Goal: Task Accomplishment & Management: Manage account settings

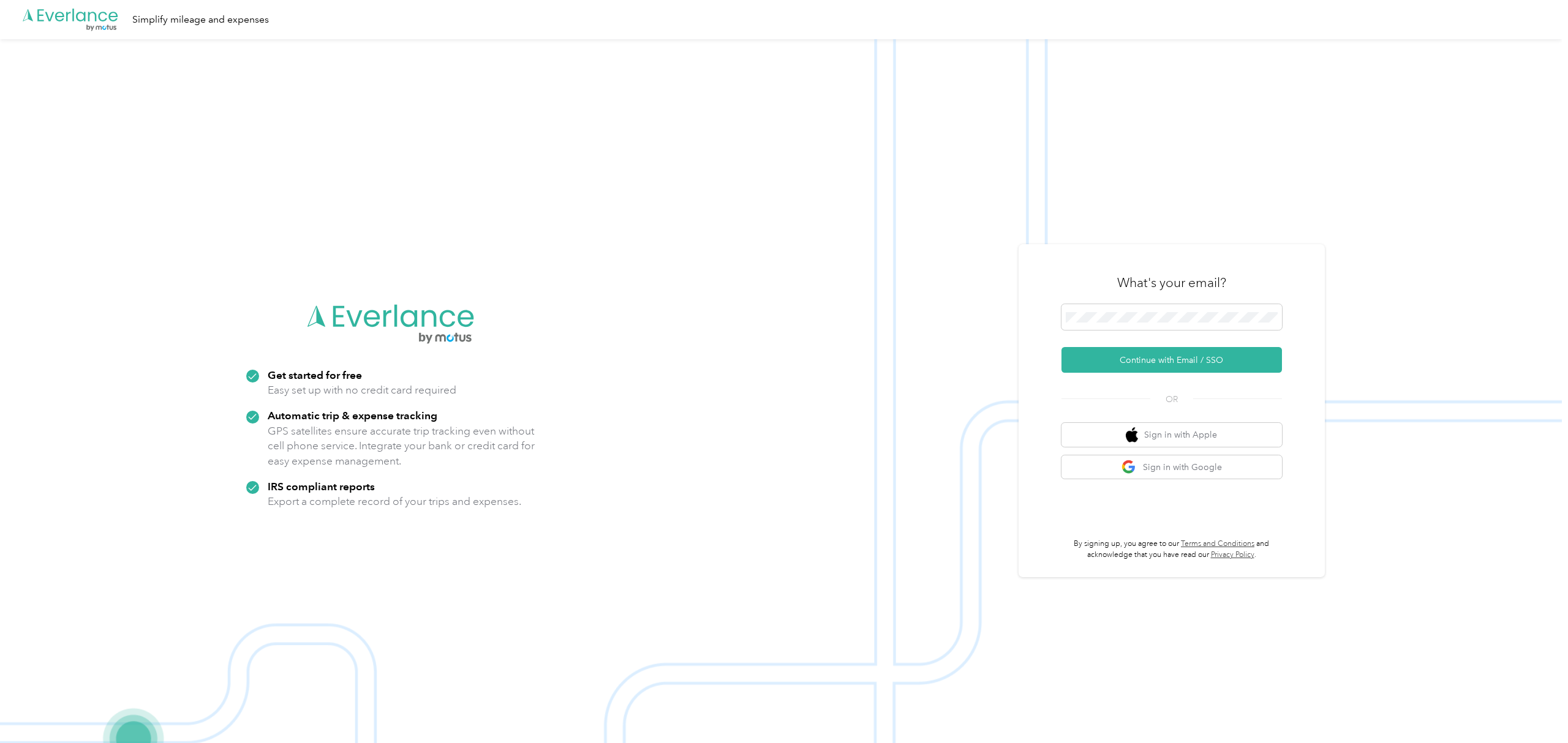
click at [1151, 333] on div at bounding box center [1172, 319] width 220 height 30
click at [1130, 354] on button "Continue with Email / SSO" at bounding box center [1172, 360] width 220 height 26
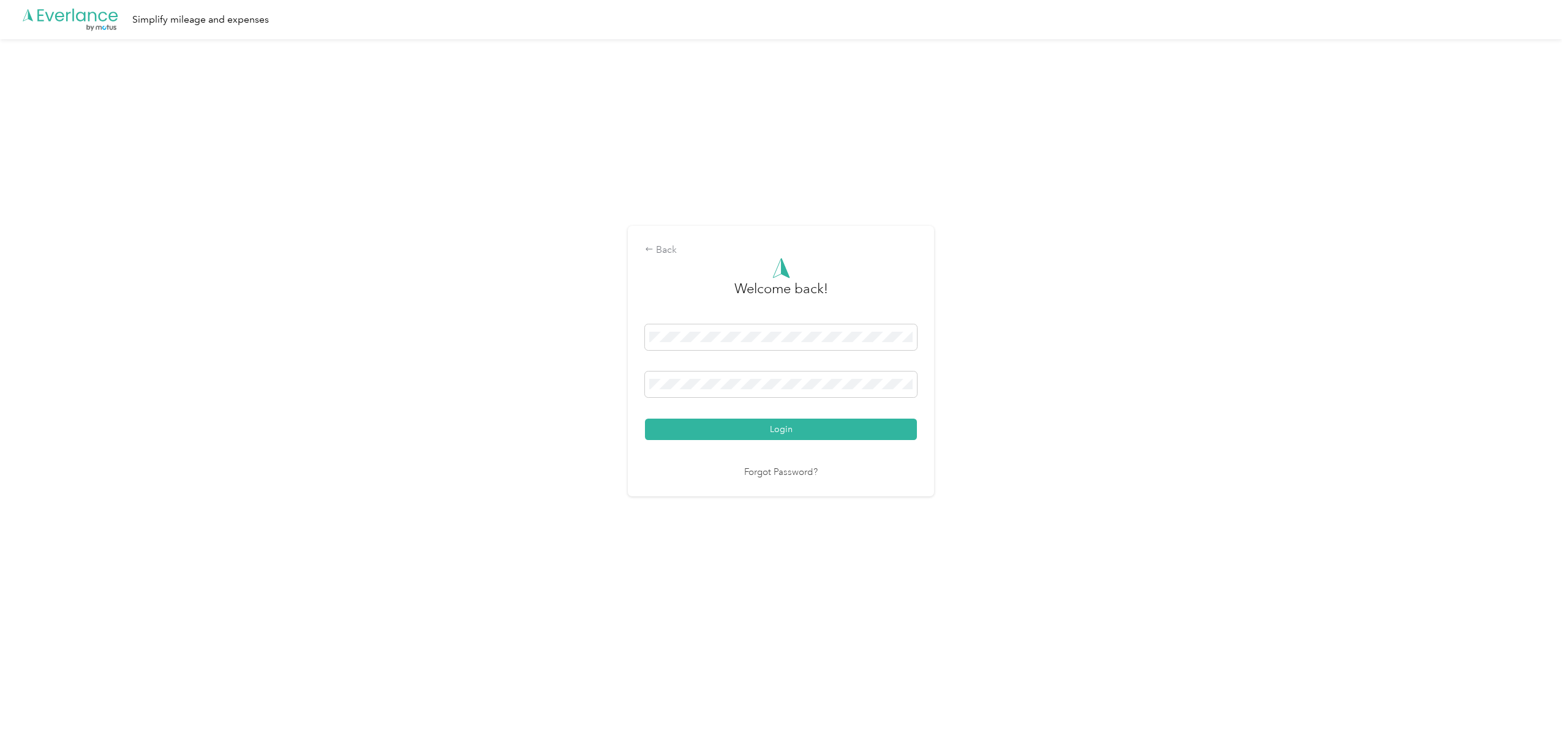
click at [739, 429] on button "Login" at bounding box center [781, 430] width 272 height 22
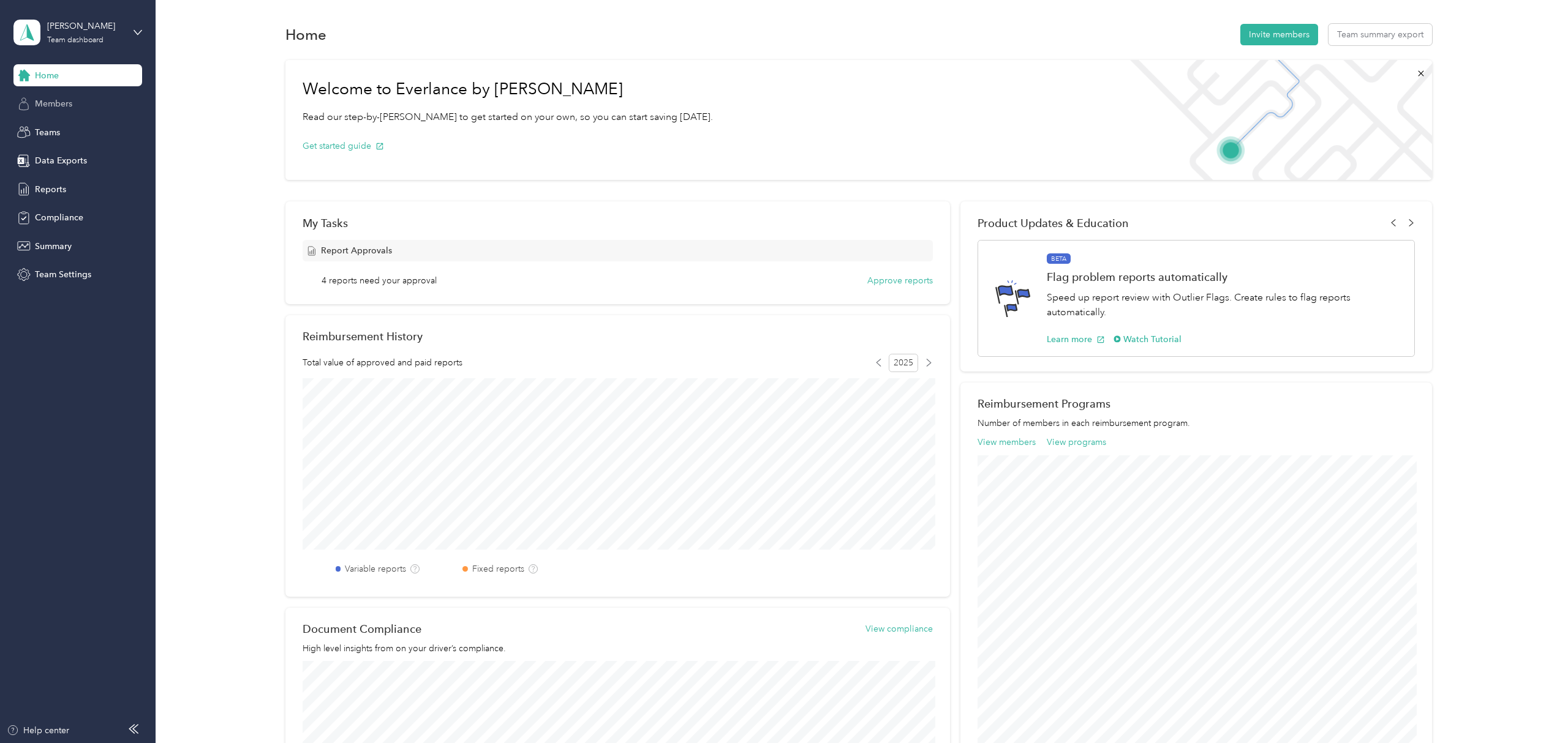
click at [28, 108] on icon at bounding box center [24, 106] width 9 height 8
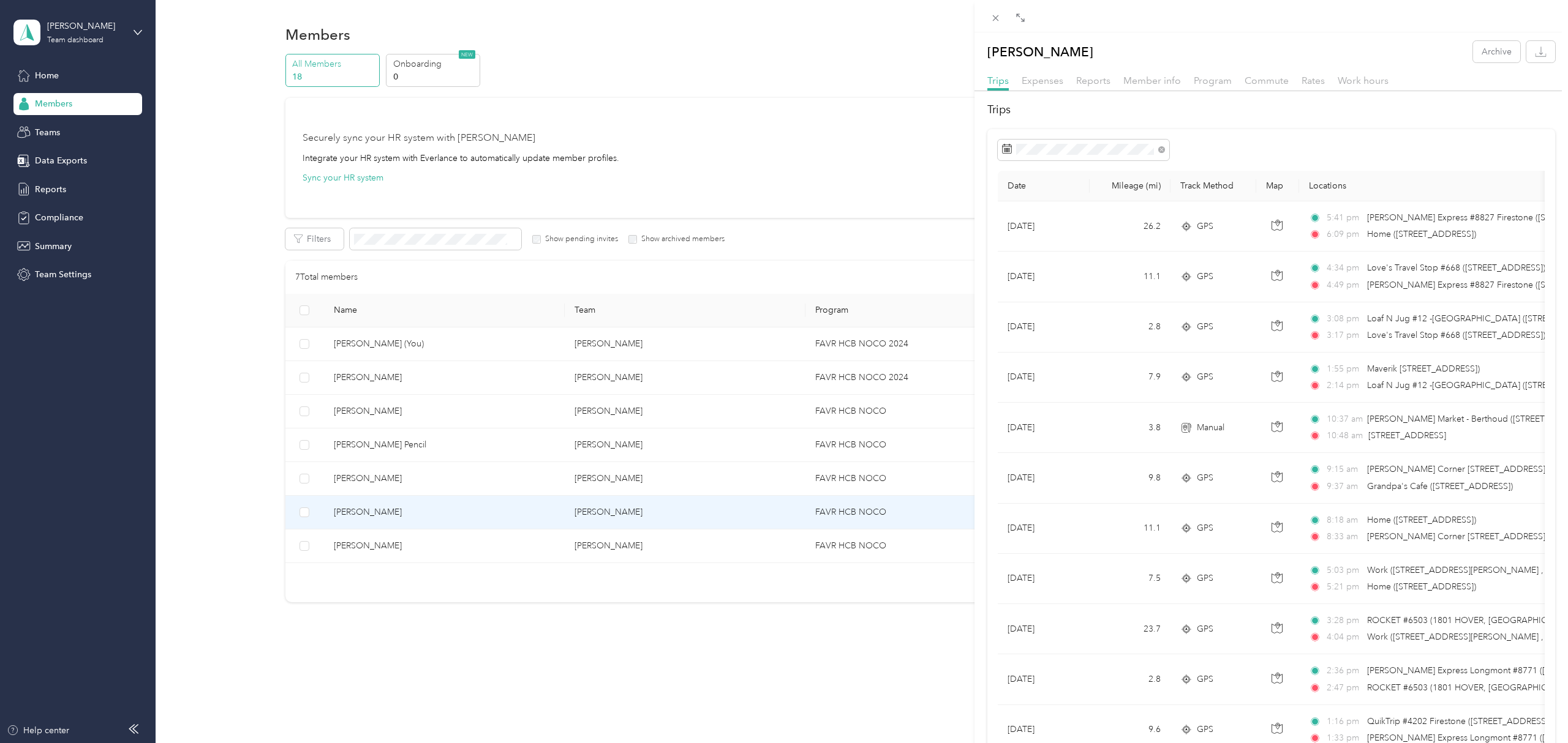
click at [846, 117] on div "[PERSON_NAME] Archive Trips Expenses Reports Member info Program Commute Rates …" at bounding box center [784, 372] width 1568 height 743
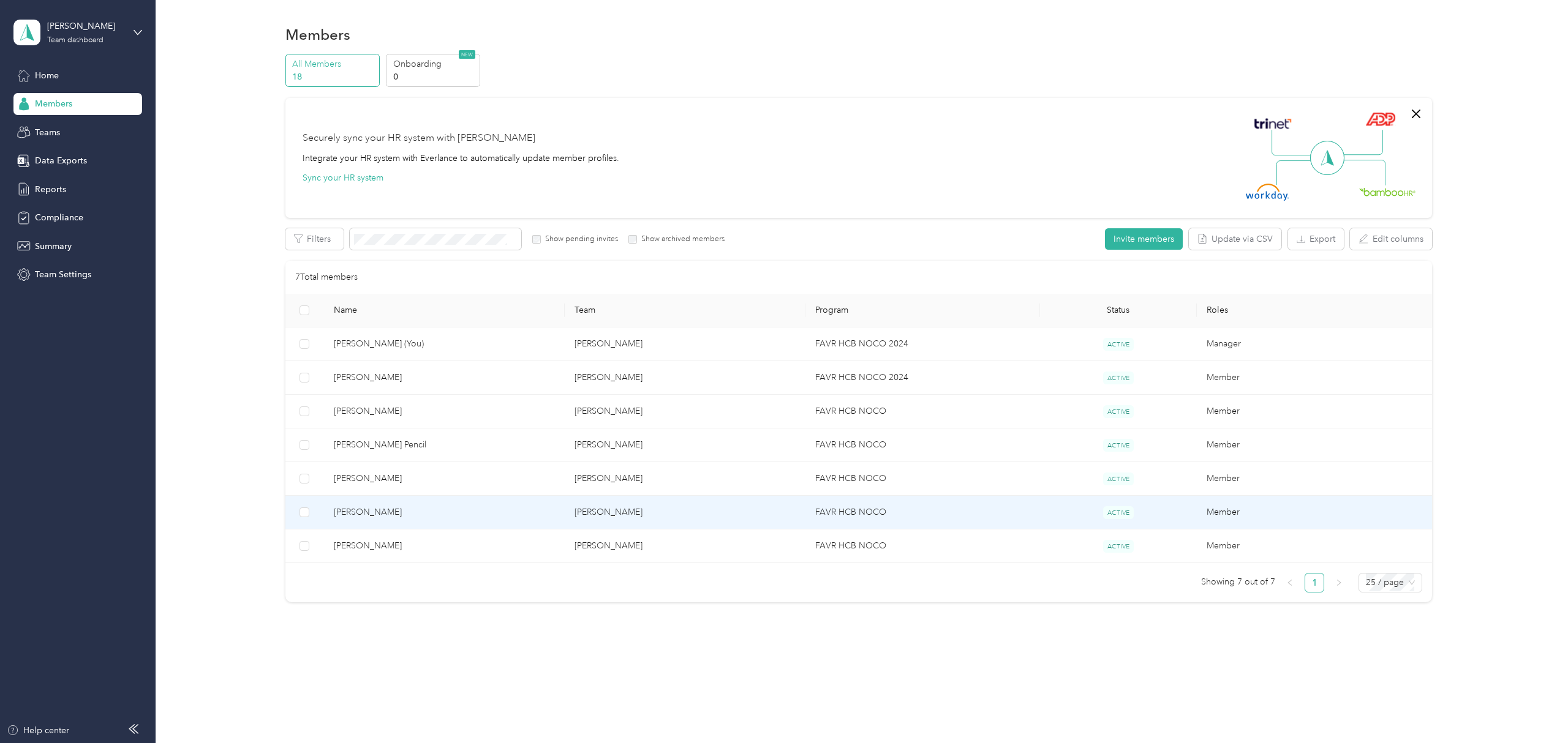
click at [384, 512] on span "[PERSON_NAME]" at bounding box center [444, 513] width 221 height 14
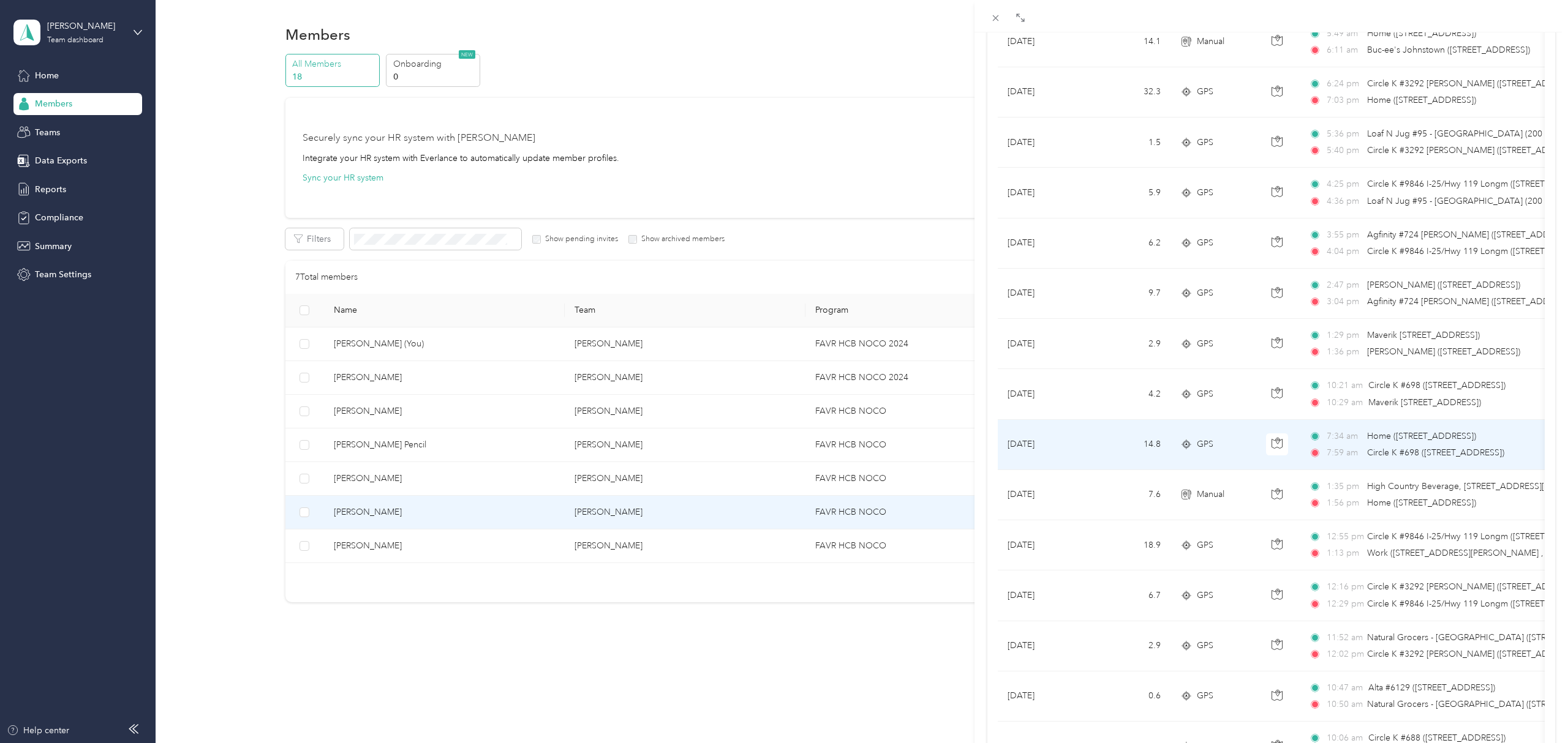
scroll to position [698, 0]
